Goal: Task Accomplishment & Management: Manage account settings

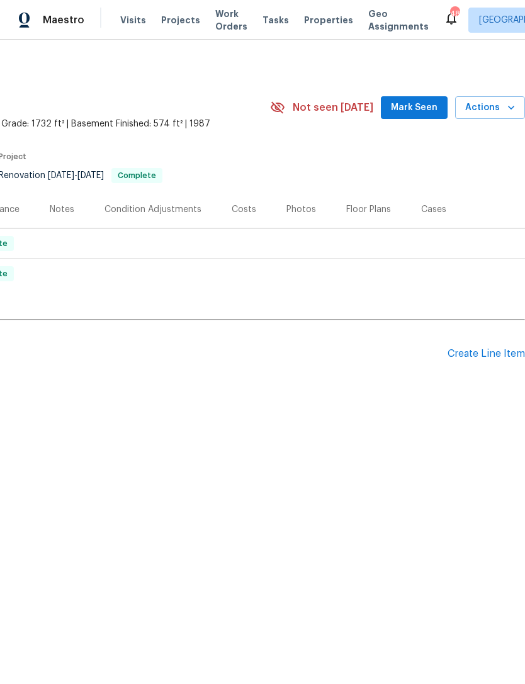
scroll to position [0, 186]
click at [424, 97] on button "Mark Seen" at bounding box center [414, 107] width 67 height 23
click at [418, 101] on div "Seen [DATE]" at bounding box center [409, 107] width 91 height 15
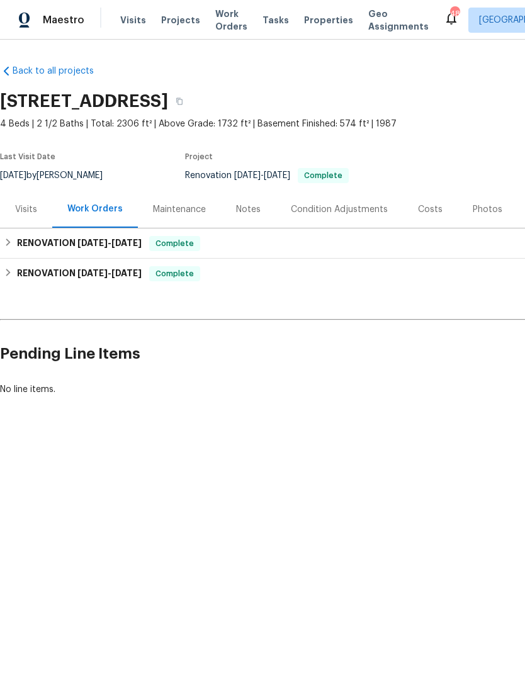
scroll to position [0, 0]
click at [485, 98] on div "[STREET_ADDRESS]" at bounding box center [275, 101] width 551 height 33
click at [467, 89] on div "8254 Skirmish Ln, Mechanicsville, VA 23111" at bounding box center [275, 101] width 551 height 33
click at [460, 88] on div "8254 Skirmish Ln, Mechanicsville, VA 23111" at bounding box center [275, 101] width 551 height 33
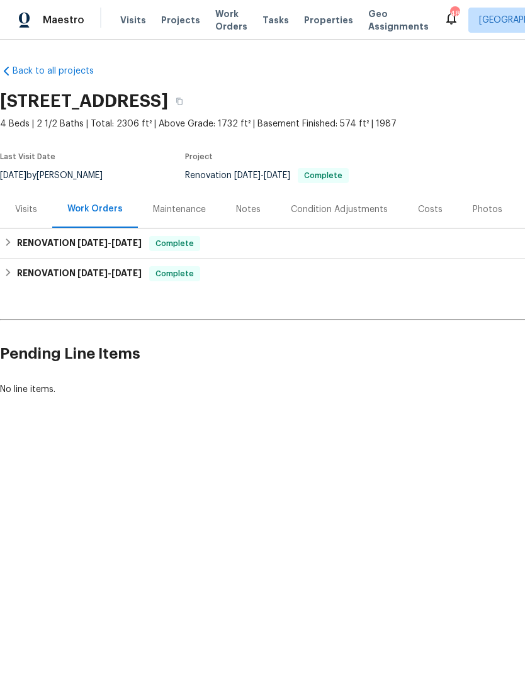
click at [455, 90] on div "8254 Skirmish Ln, Mechanicsville, VA 23111" at bounding box center [275, 101] width 551 height 33
click at [441, 99] on div "8254 Skirmish Ln, Mechanicsville, VA 23111" at bounding box center [275, 101] width 551 height 33
click at [435, 97] on div "8254 Skirmish Ln, Mechanicsville, VA 23111" at bounding box center [275, 101] width 551 height 33
click at [425, 98] on div "8254 Skirmish Ln, Mechanicsville, VA 23111" at bounding box center [275, 101] width 551 height 33
click at [424, 97] on div "8254 Skirmish Ln, Mechanicsville, VA 23111" at bounding box center [275, 101] width 551 height 33
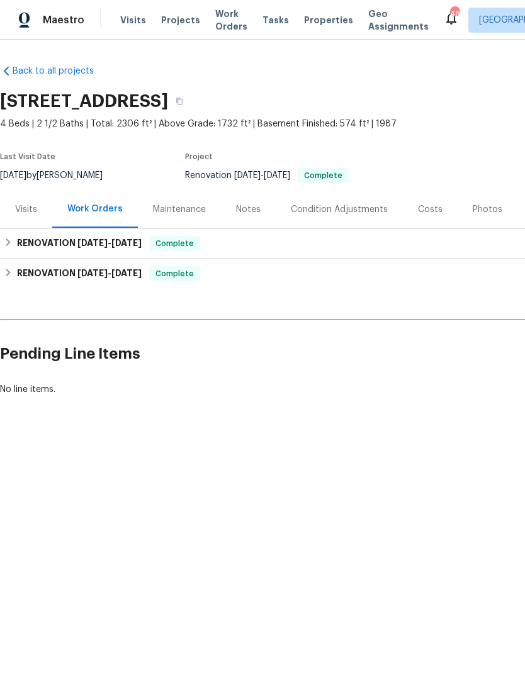
click at [414, 95] on div "8254 Skirmish Ln, Mechanicsville, VA 23111" at bounding box center [275, 101] width 551 height 33
click at [414, 94] on div "8254 Skirmish Ln, Mechanicsville, VA 23111" at bounding box center [275, 101] width 551 height 33
click at [404, 97] on div "8254 Skirmish Ln, Mechanicsville, VA 23111" at bounding box center [275, 101] width 551 height 33
click at [402, 96] on div "8254 Skirmish Ln, Mechanicsville, VA 23111" at bounding box center [275, 101] width 551 height 33
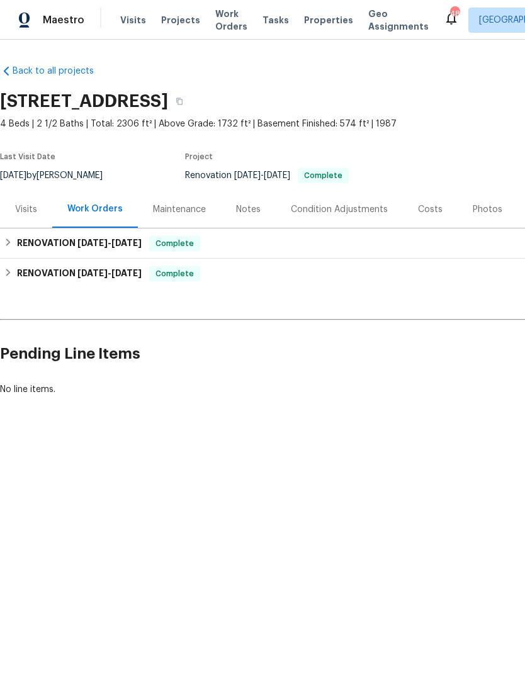
click at [412, 96] on div "8254 Skirmish Ln, Mechanicsville, VA 23111" at bounding box center [275, 101] width 551 height 33
click at [422, 94] on div "8254 Skirmish Ln, Mechanicsville, VA 23111" at bounding box center [275, 101] width 551 height 33
click at [431, 95] on div "8254 Skirmish Ln, Mechanicsville, VA 23111" at bounding box center [275, 101] width 551 height 33
click at [176, 19] on span "Projects" at bounding box center [180, 20] width 39 height 13
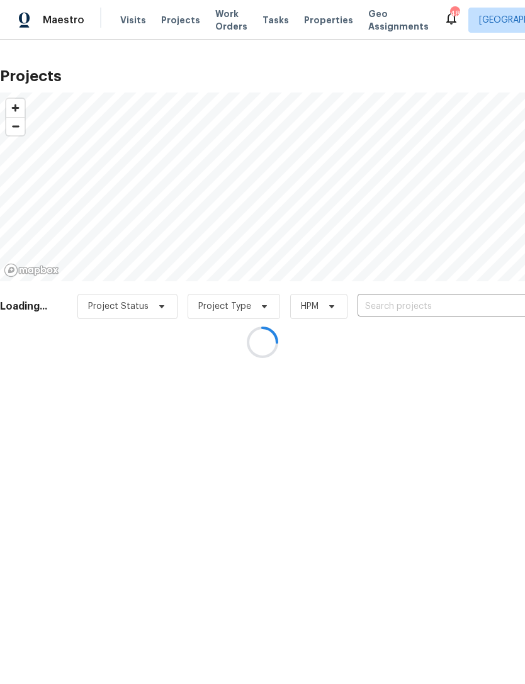
click at [317, 311] on div at bounding box center [262, 342] width 525 height 684
click at [320, 313] on div at bounding box center [262, 342] width 525 height 684
click at [328, 298] on div at bounding box center [262, 342] width 525 height 684
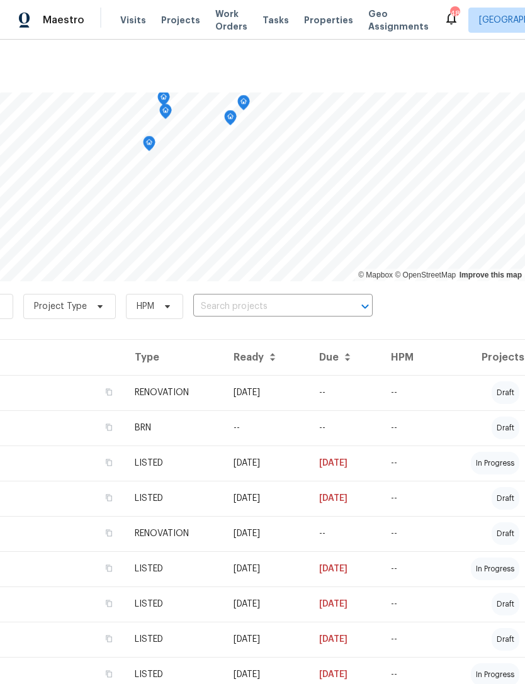
scroll to position [0, 186]
click at [162, 302] on icon at bounding box center [167, 307] width 10 height 10
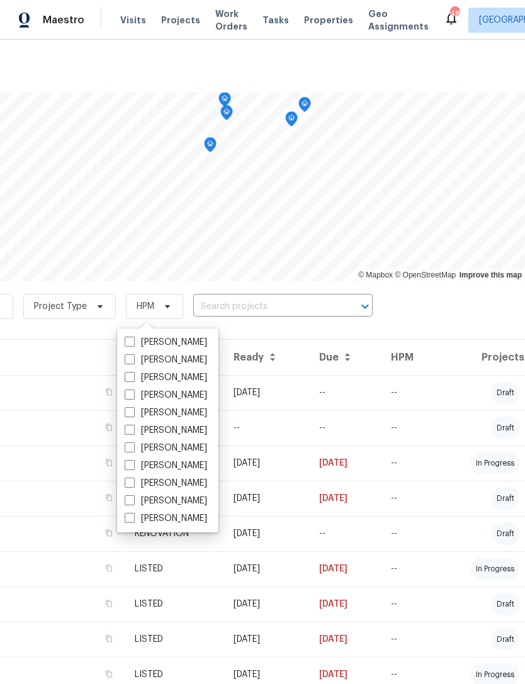
click at [158, 366] on label "Christopher Neilson" at bounding box center [166, 360] width 82 height 13
click at [133, 362] on input "Christopher Neilson" at bounding box center [129, 358] width 8 height 8
checkbox input "true"
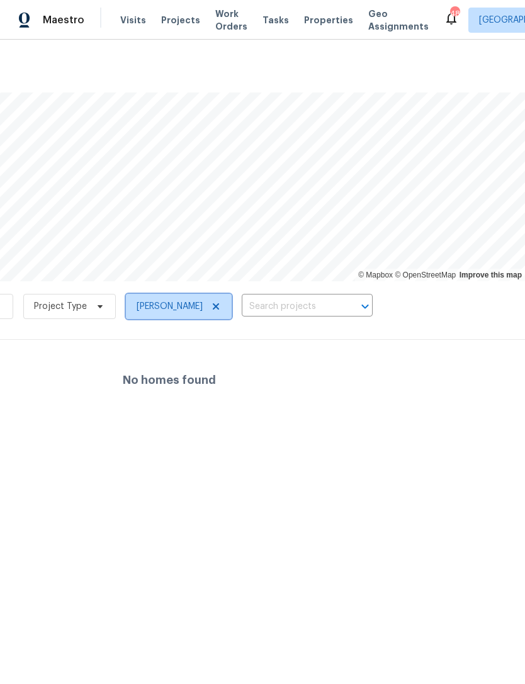
click at [221, 302] on icon at bounding box center [216, 307] width 10 height 10
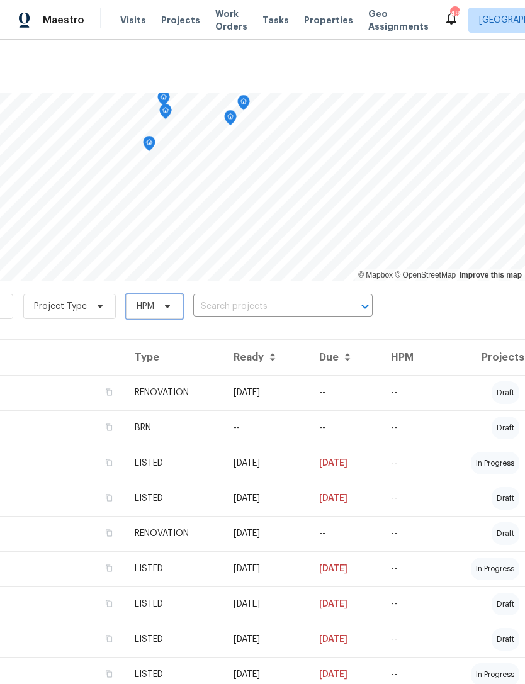
click at [159, 304] on span at bounding box center [166, 307] width 14 height 10
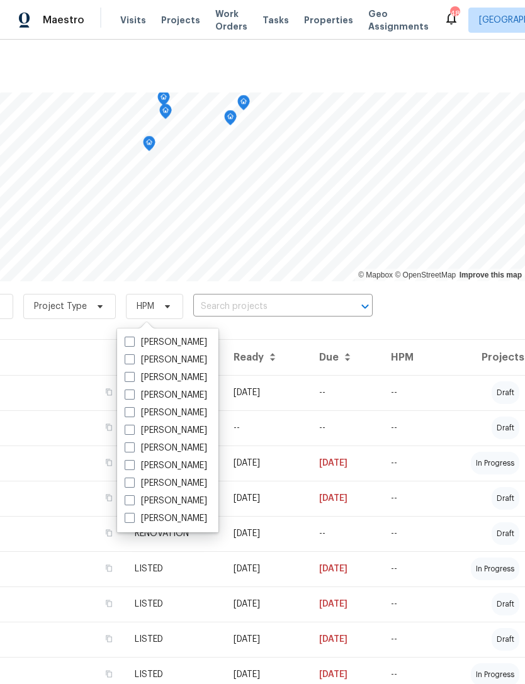
click at [134, 372] on span at bounding box center [130, 377] width 10 height 10
click at [133, 371] on input "[PERSON_NAME]" at bounding box center [129, 375] width 8 height 8
checkbox input "true"
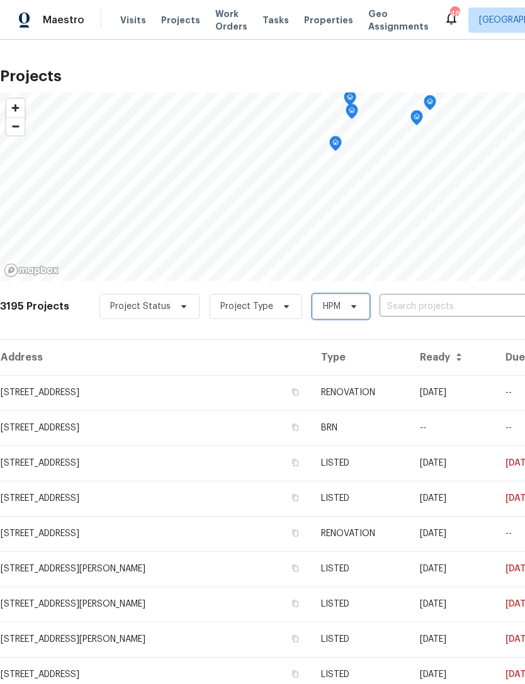
click at [349, 297] on span "HPM" at bounding box center [340, 306] width 57 height 25
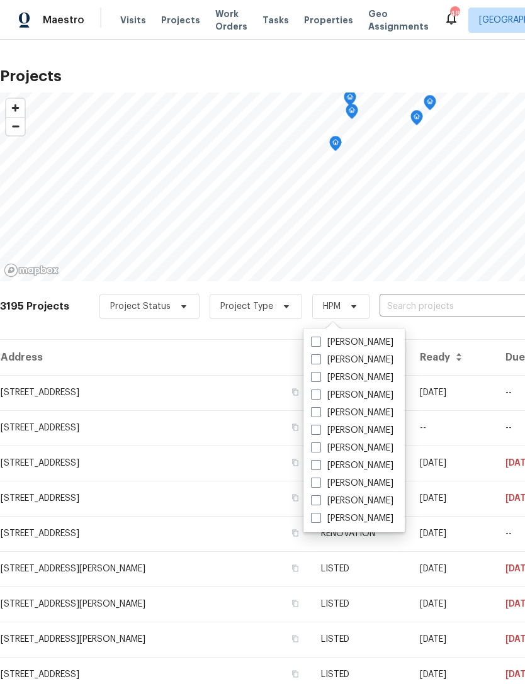
click at [373, 364] on label "[PERSON_NAME]" at bounding box center [352, 360] width 82 height 13
click at [319, 362] on input "Christopher Neilson" at bounding box center [315, 358] width 8 height 8
checkbox input "true"
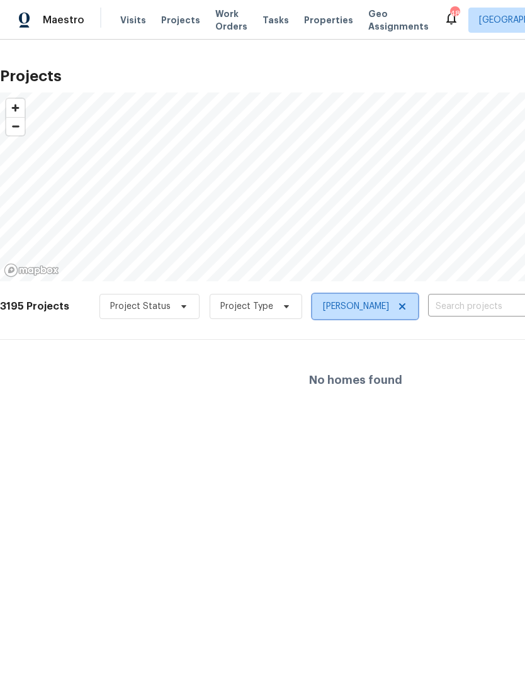
click at [415, 302] on span "Christopher Neilson" at bounding box center [365, 306] width 106 height 25
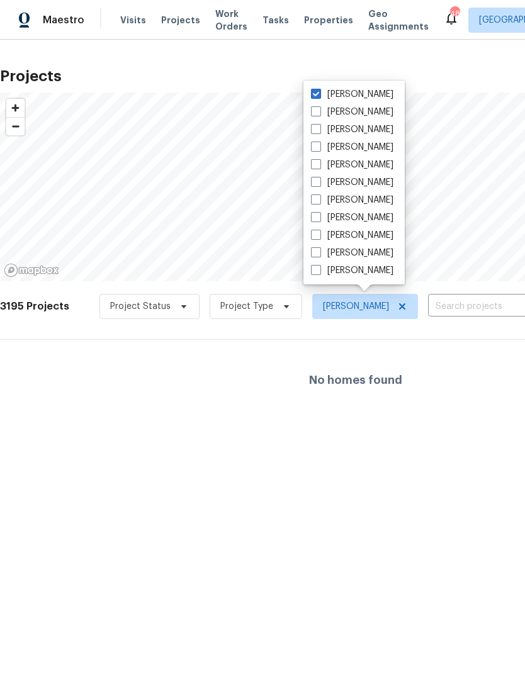
click at [357, 112] on label "Anthony Andreala" at bounding box center [352, 112] width 82 height 13
click at [319, 112] on input "Anthony Andreala" at bounding box center [315, 110] width 8 height 8
checkbox input "true"
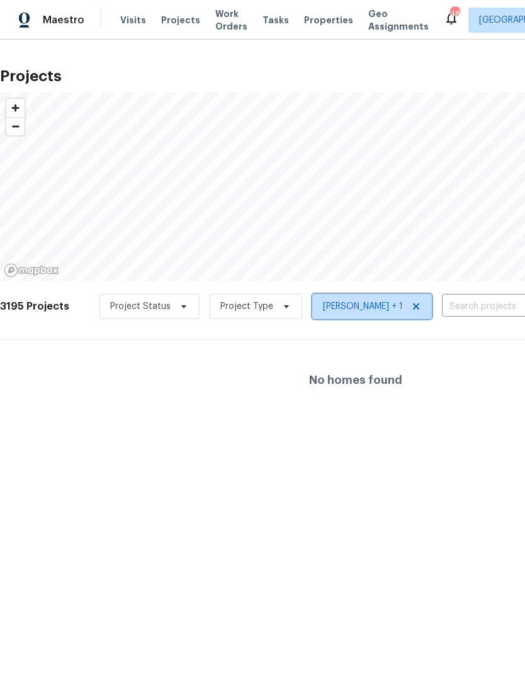
click at [421, 311] on icon at bounding box center [416, 307] width 10 height 10
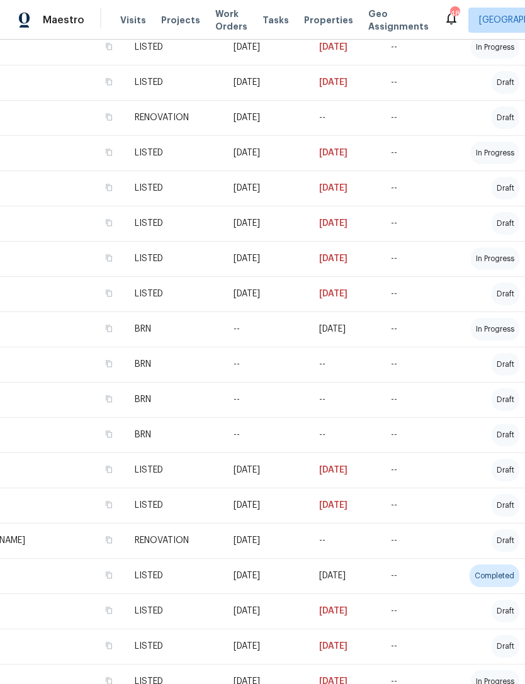
scroll to position [417, 186]
click at [169, 164] on td "LISTED" at bounding box center [174, 152] width 99 height 35
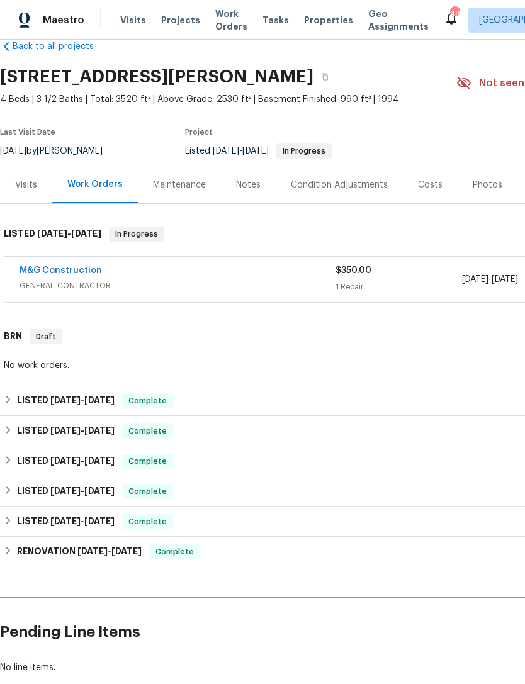
scroll to position [25, 0]
click at [79, 267] on link "M&G Construction" at bounding box center [61, 270] width 82 height 9
